Goal: Complete application form

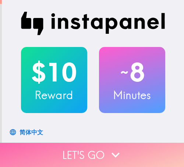
click at [132, 147] on button "Let's go" at bounding box center [92, 155] width 184 height 24
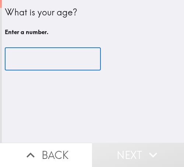
click at [42, 67] on input "number" at bounding box center [53, 59] width 96 height 23
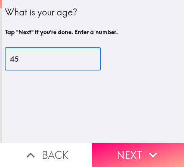
drag, startPoint x: 4, startPoint y: 64, endPoint x: -14, endPoint y: 64, distance: 17.6
click at [0, 0] on html "What is your age? Tap "Next" if you're done. Enter a number. 45 ​ Back Next Ins…" at bounding box center [92, 0] width 184 height 0
type input "42"
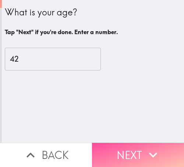
click at [145, 147] on icon "button" at bounding box center [153, 155] width 16 height 16
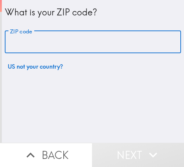
click at [20, 35] on div "ZIP code ZIP code" at bounding box center [93, 42] width 176 height 23
paste input "33612"
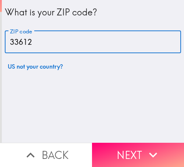
type input "33612"
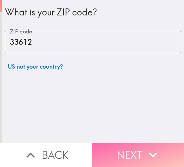
click at [92, 149] on button "Next" at bounding box center [138, 155] width 92 height 24
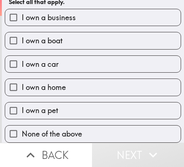
scroll to position [36, 0]
click at [55, 13] on span "I own a business" at bounding box center [49, 17] width 54 height 10
click at [22, 13] on input "I own a business" at bounding box center [13, 17] width 17 height 17
checkbox input "true"
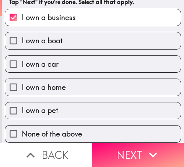
click at [127, 145] on button "Next" at bounding box center [138, 155] width 92 height 24
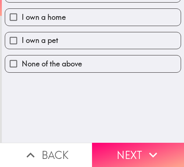
scroll to position [0, 0]
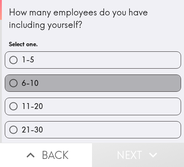
click at [139, 84] on label "6-10" at bounding box center [92, 83] width 175 height 17
click at [22, 84] on input "6-10" at bounding box center [13, 83] width 17 height 17
radio input "true"
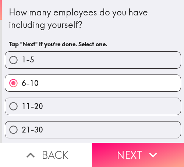
click at [148, 147] on icon "button" at bounding box center [153, 155] width 16 height 16
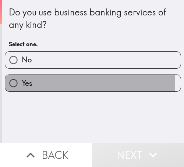
drag, startPoint x: 41, startPoint y: 86, endPoint x: 175, endPoint y: 80, distance: 133.8
click at [42, 86] on label "Yes" at bounding box center [92, 83] width 175 height 17
click at [22, 86] on input "Yes" at bounding box center [13, 83] width 17 height 17
radio input "true"
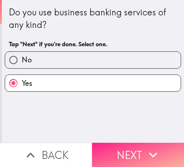
drag, startPoint x: 114, startPoint y: 148, endPoint x: 140, endPoint y: 150, distance: 25.7
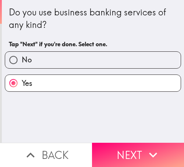
click at [114, 148] on button "Next" at bounding box center [138, 155] width 92 height 24
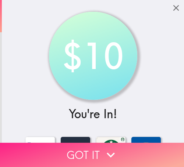
drag, startPoint x: 48, startPoint y: 149, endPoint x: 143, endPoint y: 151, distance: 94.7
click at [51, 149] on button "Got it" at bounding box center [92, 155] width 184 height 24
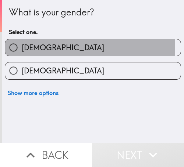
click at [40, 50] on label "[DEMOGRAPHIC_DATA]" at bounding box center [92, 47] width 175 height 17
click at [22, 50] on input "[DEMOGRAPHIC_DATA]" at bounding box center [13, 47] width 17 height 17
radio input "true"
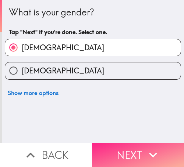
click at [123, 146] on button "Next" at bounding box center [138, 155] width 92 height 24
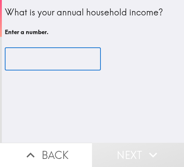
click at [42, 58] on input "number" at bounding box center [53, 59] width 96 height 23
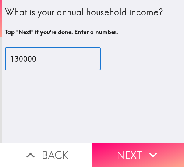
drag, startPoint x: 15, startPoint y: 61, endPoint x: 11, endPoint y: 60, distance: 4.5
click at [11, 60] on input "130000" at bounding box center [53, 59] width 96 height 23
type input "150000"
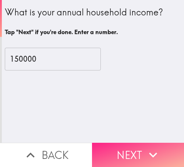
click at [125, 148] on button "Next" at bounding box center [138, 155] width 92 height 24
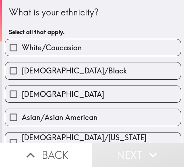
click at [148, 44] on label "White/Caucasian" at bounding box center [92, 47] width 175 height 17
click at [22, 44] on input "White/Caucasian" at bounding box center [13, 47] width 17 height 17
checkbox input "true"
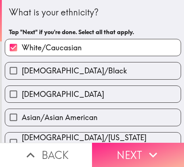
click at [148, 147] on icon "button" at bounding box center [153, 155] width 16 height 16
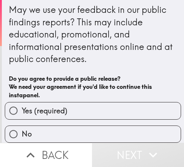
scroll to position [9, 0]
click at [130, 102] on label "Yes (required)" at bounding box center [92, 110] width 175 height 17
click at [22, 102] on input "Yes (required)" at bounding box center [13, 110] width 17 height 17
radio input "true"
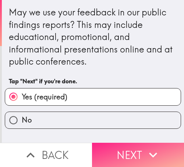
click at [136, 147] on button "Next" at bounding box center [138, 155] width 92 height 24
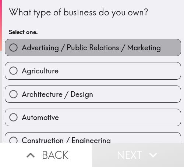
click at [116, 47] on span "Advertising / Public Relations / Marketing" at bounding box center [91, 48] width 139 height 10
click at [22, 47] on input "Advertising / Public Relations / Marketing" at bounding box center [13, 47] width 17 height 17
radio input "true"
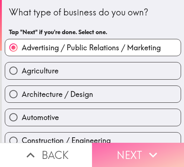
click at [117, 143] on button "Next" at bounding box center [138, 155] width 92 height 24
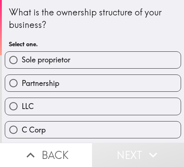
click at [134, 61] on label "Sole proprietor" at bounding box center [92, 60] width 175 height 17
click at [22, 61] on input "Sole proprietor" at bounding box center [13, 60] width 17 height 17
radio input "true"
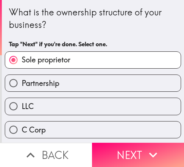
drag, startPoint x: 25, startPoint y: 82, endPoint x: 5, endPoint y: 86, distance: 20.5
click at [23, 83] on span "Partnership" at bounding box center [40, 83] width 37 height 10
click at [22, 83] on input "Partnership" at bounding box center [13, 83] width 17 height 17
radio input "true"
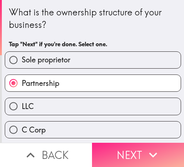
click at [156, 147] on icon "button" at bounding box center [153, 155] width 16 height 16
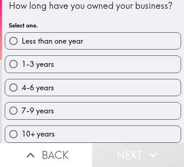
scroll to position [25, 0]
click at [126, 79] on label "4-6 years" at bounding box center [92, 87] width 175 height 17
click at [22, 79] on input "4-6 years" at bounding box center [13, 87] width 17 height 17
radio input "true"
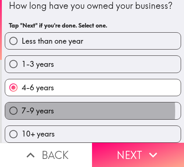
drag, startPoint x: 50, startPoint y: 105, endPoint x: 179, endPoint y: 110, distance: 129.3
click at [51, 107] on span "7-9 years" at bounding box center [38, 111] width 32 height 10
click at [22, 107] on input "7-9 years" at bounding box center [13, 110] width 17 height 17
radio input "true"
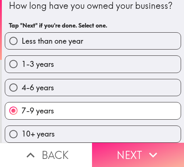
click at [152, 153] on icon "button" at bounding box center [153, 155] width 8 height 5
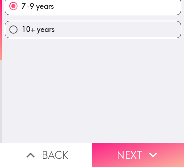
scroll to position [0, 0]
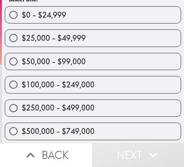
scroll to position [37, 0]
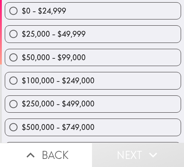
click at [97, 37] on label "$25,000 - $49,999" at bounding box center [92, 34] width 175 height 17
click at [22, 37] on input "$25,000 - $49,999" at bounding box center [13, 34] width 17 height 17
radio input "true"
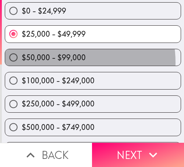
drag, startPoint x: 61, startPoint y: 62, endPoint x: 183, endPoint y: 69, distance: 122.8
click at [71, 65] on label "$50,000 - $99,000" at bounding box center [92, 57] width 175 height 17
click at [22, 65] on input "$50,000 - $99,000" at bounding box center [13, 57] width 17 height 17
radio input "true"
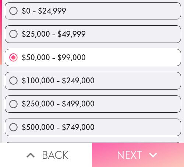
drag, startPoint x: 152, startPoint y: 145, endPoint x: 149, endPoint y: 138, distance: 6.6
click at [151, 147] on icon "button" at bounding box center [153, 155] width 16 height 16
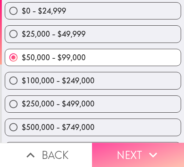
scroll to position [0, 0]
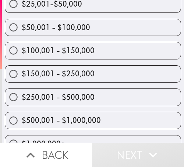
scroll to position [154, 0]
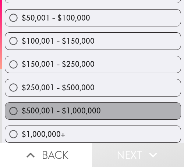
click at [100, 106] on label "$500,001 - $1,000,000" at bounding box center [92, 111] width 175 height 17
click at [22, 106] on input "$500,001 - $1,000,000" at bounding box center [13, 111] width 17 height 17
radio input "true"
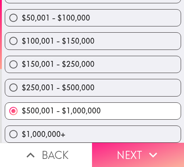
click at [139, 149] on button "Next" at bounding box center [138, 155] width 92 height 24
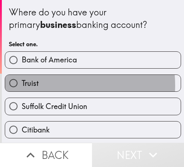
click at [47, 86] on label "Truist" at bounding box center [92, 83] width 175 height 17
click at [22, 86] on input "Truist" at bounding box center [13, 83] width 17 height 17
radio input "true"
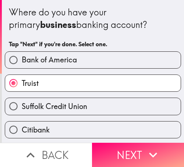
click at [47, 86] on label "Truist" at bounding box center [92, 83] width 175 height 17
click at [22, 86] on input "Truist" at bounding box center [13, 83] width 17 height 17
click at [67, 59] on span "Bank of America" at bounding box center [49, 60] width 55 height 10
click at [22, 59] on input "Bank of America" at bounding box center [13, 60] width 17 height 17
radio input "true"
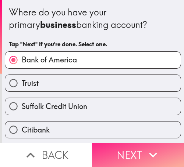
click at [149, 153] on icon "button" at bounding box center [153, 155] width 8 height 5
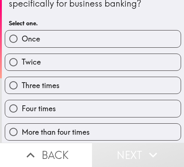
scroll to position [37, 0]
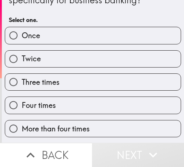
click at [138, 41] on label "Once" at bounding box center [92, 35] width 175 height 17
click at [22, 41] on input "Once" at bounding box center [13, 35] width 17 height 17
radio input "true"
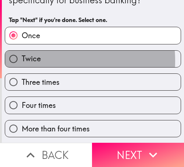
drag, startPoint x: 47, startPoint y: 61, endPoint x: 60, endPoint y: 63, distance: 13.7
click at [48, 61] on label "Twice" at bounding box center [92, 59] width 175 height 17
click at [22, 61] on input "Twice" at bounding box center [13, 59] width 17 height 17
radio input "true"
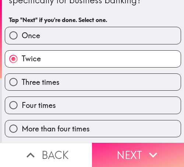
click at [150, 143] on button "Next" at bounding box center [138, 155] width 92 height 24
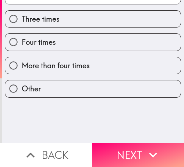
scroll to position [0, 0]
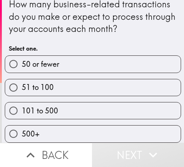
scroll to position [14, 0]
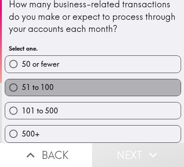
click at [135, 80] on label "51 to 100" at bounding box center [92, 87] width 175 height 17
click at [22, 80] on input "51 to 100" at bounding box center [13, 87] width 17 height 17
radio input "true"
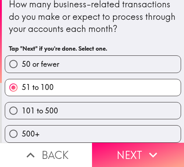
drag, startPoint x: 59, startPoint y: 109, endPoint x: 156, endPoint y: 110, distance: 97.3
click at [60, 109] on label "101 to 500" at bounding box center [92, 110] width 175 height 17
click at [22, 109] on input "101 to 500" at bounding box center [13, 110] width 17 height 17
radio input "true"
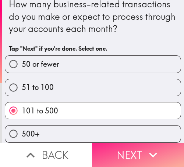
click at [145, 149] on icon "button" at bounding box center [153, 155] width 16 height 16
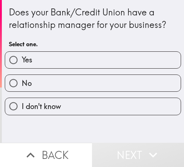
click at [138, 64] on label "Yes" at bounding box center [92, 60] width 175 height 17
click at [22, 64] on input "Yes" at bounding box center [13, 60] width 17 height 17
radio input "true"
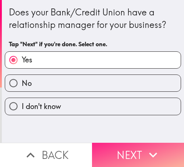
click at [137, 148] on button "Next" at bounding box center [138, 155] width 92 height 24
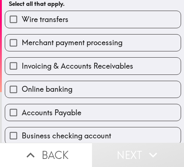
scroll to position [73, 0]
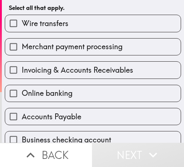
click at [56, 45] on span "Merchant payment processing" at bounding box center [72, 46] width 101 height 10
click at [22, 45] on input "Merchant payment processing" at bounding box center [13, 47] width 17 height 17
checkbox input "true"
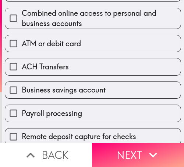
click at [70, 46] on span "ATM or debit card" at bounding box center [51, 44] width 59 height 10
click at [22, 46] on input "ATM or debit card" at bounding box center [13, 43] width 17 height 17
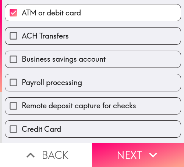
scroll to position [249, 0]
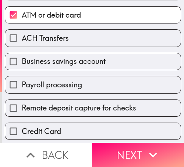
click at [59, 17] on span "ATM or debit card" at bounding box center [51, 15] width 59 height 10
click at [22, 17] on input "ATM or debit card" at bounding box center [13, 15] width 17 height 17
checkbox input "false"
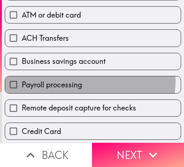
click at [84, 81] on label "Payroll processing" at bounding box center [92, 84] width 175 height 17
click at [22, 81] on input "Payroll processing" at bounding box center [13, 84] width 17 height 17
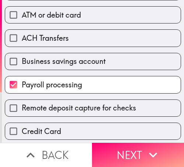
click at [83, 82] on label "Payroll processing" at bounding box center [92, 84] width 175 height 17
click at [22, 82] on input "Payroll processing" at bounding box center [13, 84] width 17 height 17
checkbox input "false"
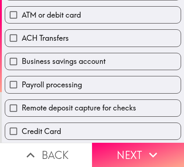
click at [77, 62] on span "Business savings account" at bounding box center [64, 61] width 84 height 10
click at [22, 62] on input "Business savings account" at bounding box center [13, 61] width 17 height 17
checkbox input "true"
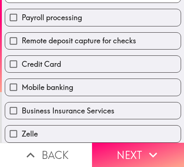
scroll to position [322, 0]
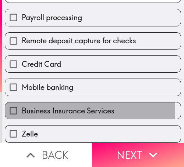
click at [46, 106] on span "Business Insurance Services" at bounding box center [68, 111] width 93 height 10
click at [22, 104] on input "Business Insurance Services" at bounding box center [13, 110] width 17 height 17
checkbox input "true"
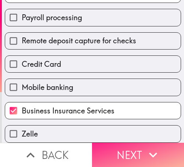
click at [123, 146] on button "Next" at bounding box center [138, 155] width 92 height 24
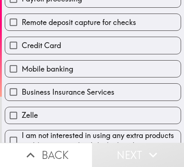
click at [54, 21] on span "Remote deposit capture for checks" at bounding box center [79, 22] width 114 height 10
click at [22, 21] on input "Remote deposit capture for checks" at bounding box center [13, 22] width 17 height 17
checkbox input "true"
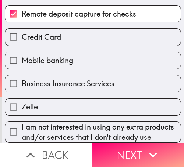
scroll to position [347, 0]
click at [72, 99] on label "Zelle" at bounding box center [92, 107] width 175 height 17
click at [22, 99] on input "Zelle" at bounding box center [13, 107] width 17 height 17
checkbox input "true"
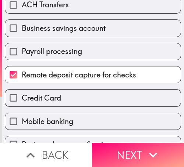
scroll to position [274, 0]
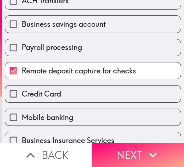
click at [73, 67] on span "Remote deposit capture for checks" at bounding box center [79, 71] width 114 height 10
click at [22, 67] on input "Remote deposit capture for checks" at bounding box center [13, 70] width 17 height 17
checkbox input "false"
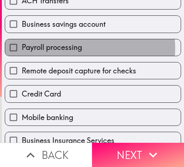
click at [73, 48] on span "Payroll processing" at bounding box center [52, 47] width 60 height 10
click at [22, 48] on input "Payroll processing" at bounding box center [13, 47] width 17 height 17
checkbox input "true"
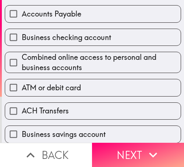
scroll to position [200, 0]
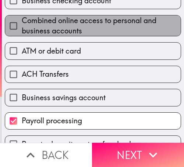
click at [104, 30] on span "Combined online access to personal and business accounts" at bounding box center [101, 25] width 159 height 21
click at [22, 30] on input "Combined online access to personal and business accounts" at bounding box center [13, 26] width 17 height 17
checkbox input "true"
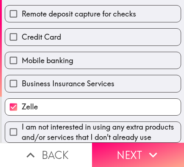
scroll to position [347, 0]
click at [100, 122] on span "I am not interested in using any extra products and/or services that I don't al…" at bounding box center [101, 132] width 159 height 21
click at [22, 124] on input "I am not interested in using any extra products and/or services that I don't al…" at bounding box center [13, 132] width 17 height 17
checkbox input "true"
checkbox input "false"
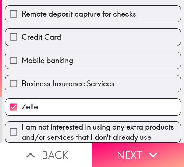
checkbox input "false"
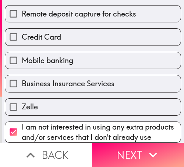
click at [144, 122] on span "I am not interested in using any extra products and/or services that I don't al…" at bounding box center [101, 132] width 159 height 21
click at [22, 124] on input "I am not interested in using any extra products and/or services that I don't al…" at bounding box center [13, 132] width 17 height 17
checkbox input "false"
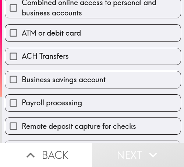
scroll to position [200, 0]
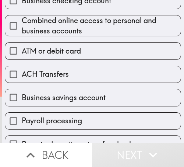
click at [102, 75] on label "ACH Transfers" at bounding box center [92, 74] width 175 height 17
click at [22, 75] on input "ACH Transfers" at bounding box center [13, 74] width 17 height 17
checkbox input "true"
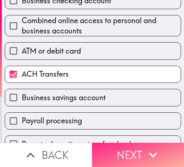
click at [121, 148] on button "Next" at bounding box center [138, 155] width 92 height 24
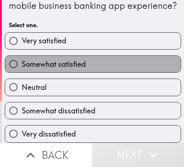
click at [102, 57] on label "Somewhat satisfied" at bounding box center [92, 64] width 175 height 17
click at [22, 57] on input "Somewhat satisfied" at bounding box center [13, 64] width 17 height 17
radio input "true"
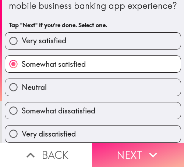
click at [127, 144] on button "Next" at bounding box center [138, 155] width 92 height 24
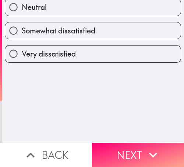
scroll to position [0, 0]
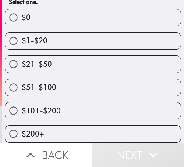
scroll to position [98, 0]
click at [124, 80] on label "$51-$100" at bounding box center [92, 87] width 175 height 17
click at [22, 80] on input "$51-$100" at bounding box center [13, 87] width 17 height 17
radio input "true"
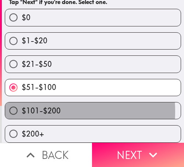
click at [29, 106] on span "$101-$200" at bounding box center [41, 111] width 39 height 10
click at [22, 106] on input "$101-$200" at bounding box center [13, 110] width 17 height 17
radio input "true"
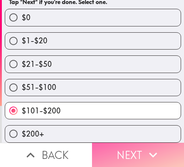
click at [132, 145] on button "Next" at bounding box center [138, 155] width 92 height 24
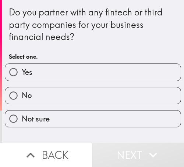
click at [150, 99] on label "No" at bounding box center [92, 95] width 175 height 17
click at [22, 99] on input "No" at bounding box center [13, 95] width 17 height 17
radio input "true"
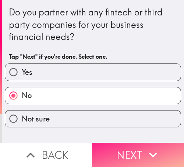
click at [133, 147] on button "Next" at bounding box center [138, 155] width 92 height 24
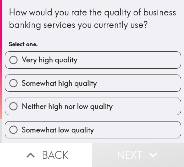
scroll to position [37, 0]
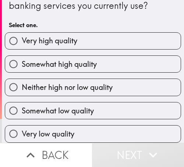
click at [118, 58] on label "Somewhat high quality" at bounding box center [92, 64] width 175 height 17
click at [22, 58] on input "Somewhat high quality" at bounding box center [13, 64] width 17 height 17
radio input "true"
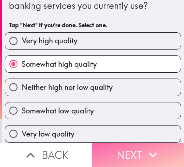
click at [145, 147] on icon "button" at bounding box center [153, 155] width 16 height 16
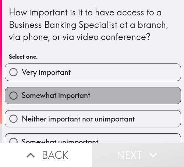
click at [147, 92] on label "Somewhat important" at bounding box center [92, 95] width 175 height 17
click at [22, 92] on input "Somewhat important" at bounding box center [13, 95] width 17 height 17
radio input "true"
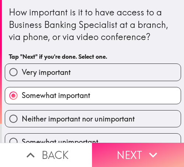
click at [147, 147] on icon "button" at bounding box center [153, 155] width 16 height 16
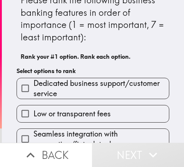
scroll to position [37, 0]
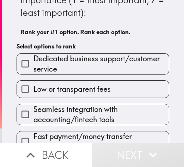
drag, startPoint x: 116, startPoint y: 62, endPoint x: 119, endPoint y: 70, distance: 8.3
click at [116, 62] on span "Dedicated business support/customer service" at bounding box center [100, 64] width 135 height 21
click at [33, 62] on input "Dedicated business support/customer service" at bounding box center [25, 63] width 17 height 17
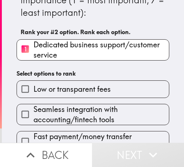
click at [112, 115] on span "Seamless integration with accounting/fintech tools" at bounding box center [100, 114] width 135 height 21
click at [33, 115] on input "Seamless integration with accounting/fintech tools" at bounding box center [25, 114] width 17 height 17
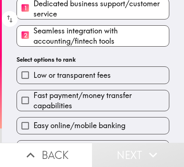
scroll to position [110, 0]
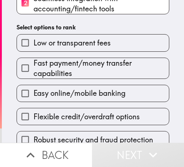
click at [95, 115] on span "Flexible credit/overdraft options" at bounding box center [86, 117] width 106 height 10
click at [33, 115] on input "Flexible credit/overdraft options" at bounding box center [25, 116] width 17 height 17
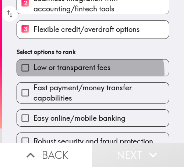
click at [86, 73] on label "Low or transparent fees" at bounding box center [93, 67] width 152 height 17
click at [33, 73] on input "Low or transparent fees" at bounding box center [25, 67] width 17 height 17
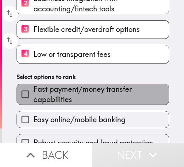
click at [101, 101] on span "Fast payment/money transfer capabilities" at bounding box center [100, 94] width 135 height 21
click at [33, 101] on input "Fast payment/money transfer capabilities" at bounding box center [25, 94] width 17 height 17
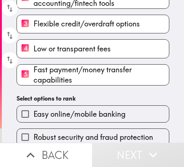
scroll to position [125, 0]
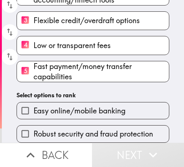
click at [92, 126] on label "Robust security and fraud protection" at bounding box center [93, 134] width 152 height 17
click at [33, 126] on input "Robust security and fraud protection" at bounding box center [25, 134] width 17 height 17
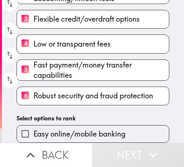
click at [93, 126] on label "Easy online/mobile banking" at bounding box center [93, 134] width 152 height 17
click at [33, 126] on input "Easy online/mobile banking" at bounding box center [25, 134] width 17 height 17
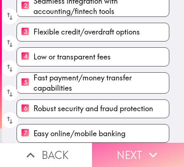
click at [123, 152] on button "Next" at bounding box center [138, 155] width 92 height 24
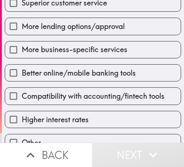
scroll to position [132, 0]
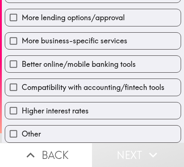
click at [90, 84] on span "Compatibility with accounting/fintech tools" at bounding box center [93, 87] width 142 height 10
click at [22, 84] on input "Compatibility with accounting/fintech tools" at bounding box center [13, 87] width 17 height 17
checkbox input "true"
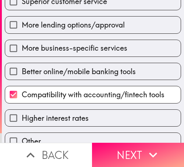
scroll to position [59, 0]
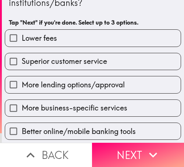
click at [40, 39] on span "Lower fees" at bounding box center [39, 38] width 35 height 10
click at [22, 39] on input "Lower fees" at bounding box center [13, 38] width 17 height 17
checkbox input "true"
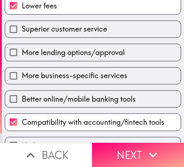
scroll to position [95, 0]
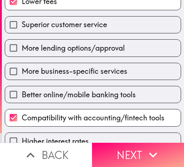
click at [55, 90] on span "Better online/mobile banking tools" at bounding box center [79, 95] width 114 height 10
click at [22, 89] on input "Better online/mobile banking tools" at bounding box center [13, 94] width 17 height 17
checkbox input "true"
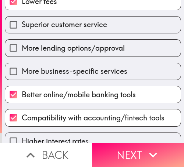
click at [138, 149] on button "Next" at bounding box center [138, 155] width 92 height 24
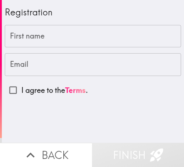
click at [41, 35] on input "First name" at bounding box center [93, 36] width 176 height 23
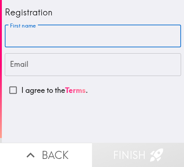
paste input "[PERSON_NAME]"
type input "[PERSON_NAME]"
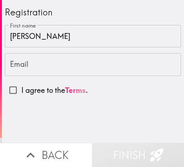
click at [39, 65] on input "Email" at bounding box center [93, 64] width 176 height 23
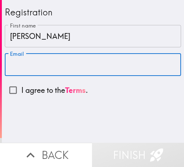
paste input "[EMAIL_ADDRESS][DOMAIN_NAME]"
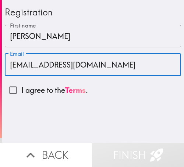
type input "[EMAIL_ADDRESS][DOMAIN_NAME]"
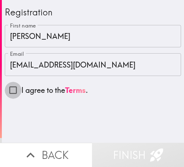
click at [12, 91] on input "I agree to the Terms ." at bounding box center [13, 90] width 17 height 17
checkbox input "true"
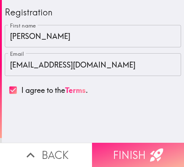
click at [107, 143] on button "Finish" at bounding box center [138, 155] width 92 height 24
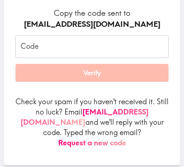
scroll to position [110, 0]
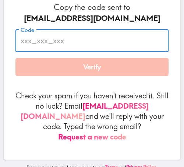
click at [53, 41] on input "Code" at bounding box center [91, 40] width 153 height 23
paste input "Mtf_TLg_4dY"
type input "Mtf_TLg_4dY"
click at [55, 62] on button "Verify" at bounding box center [91, 67] width 153 height 18
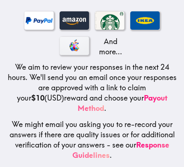
scroll to position [172, 0]
